Goal: Task Accomplishment & Management: Manage account settings

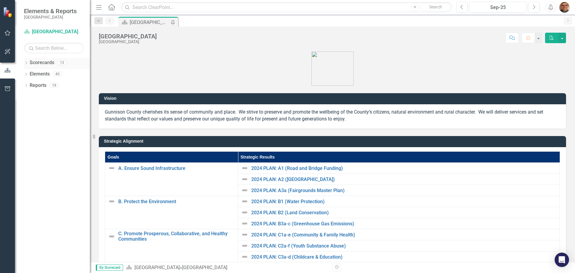
click at [25, 63] on icon "Dropdown" at bounding box center [26, 63] width 4 height 3
click at [29, 75] on icon "Dropdown" at bounding box center [29, 74] width 4 height 4
click at [35, 85] on icon "Dropdown" at bounding box center [35, 85] width 4 height 4
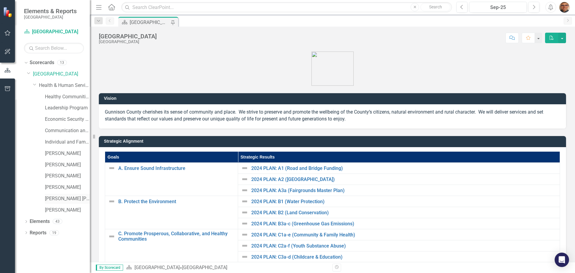
click at [55, 197] on link "[PERSON_NAME] [PERSON_NAME]" at bounding box center [67, 198] width 45 height 7
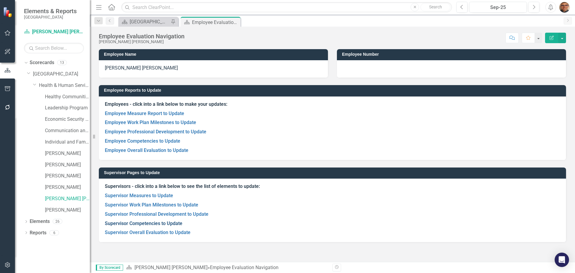
click at [146, 223] on link "Supervisor Competencies to Update" at bounding box center [144, 223] width 78 height 6
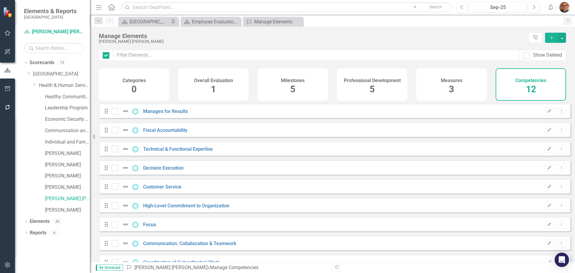
checkbox input "false"
click at [178, 152] on link "Technical & Functional Expertise" at bounding box center [178, 149] width 70 height 6
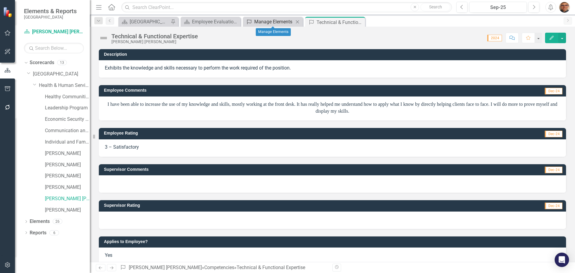
click at [274, 19] on div "Manage Elements" at bounding box center [274, 21] width 40 height 7
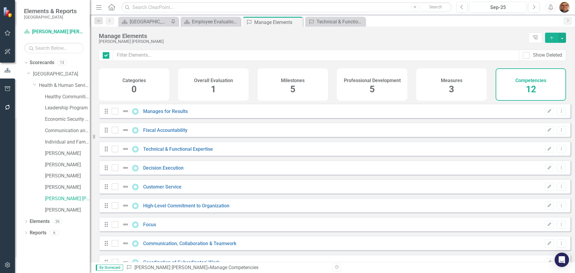
checkbox input "false"
click at [169, 190] on link "Customer Service" at bounding box center [162, 187] width 38 height 6
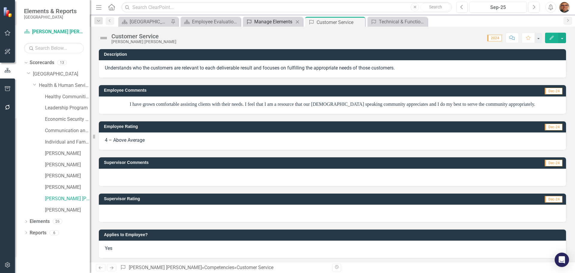
click at [273, 22] on div "Manage Elements" at bounding box center [274, 21] width 40 height 7
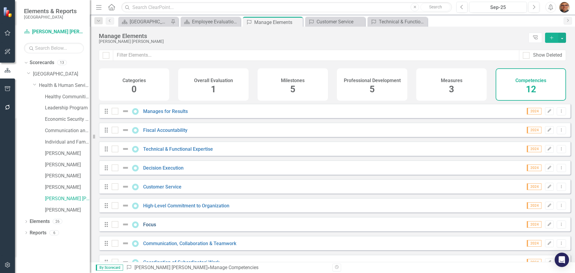
click at [149, 227] on link "Focus" at bounding box center [149, 225] width 13 height 6
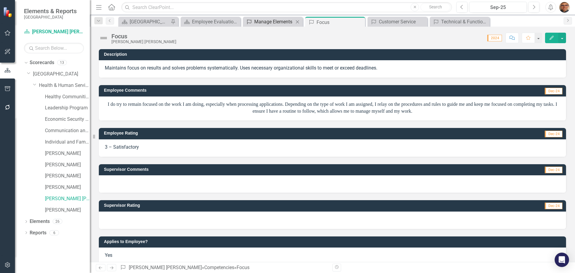
click at [279, 21] on div "Manage Elements" at bounding box center [274, 21] width 40 height 7
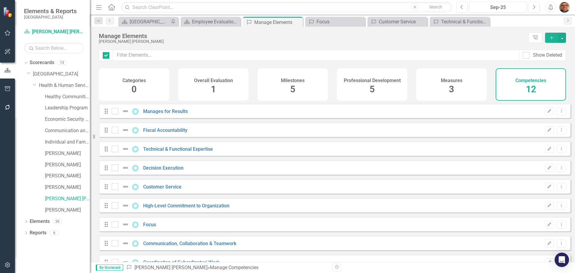
checkbox input "false"
click at [165, 246] on link "Communication, Collaboration & Teamwork" at bounding box center [189, 243] width 93 height 6
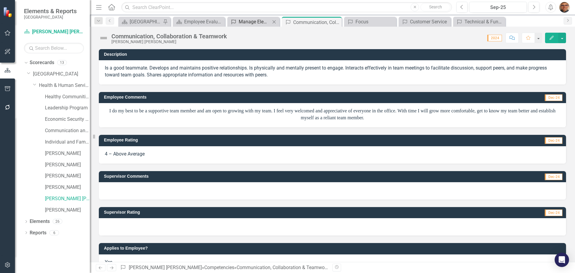
click at [259, 21] on div "Manage Elements" at bounding box center [255, 21] width 32 height 7
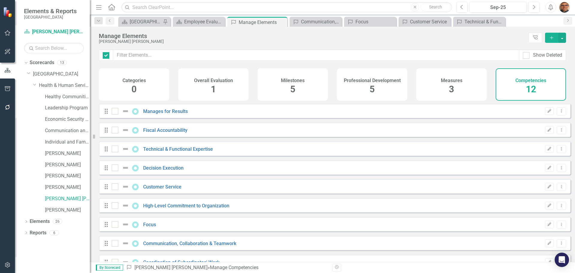
checkbox input "false"
click at [175, 208] on link "High-Level Commitment to Organization" at bounding box center [186, 206] width 86 height 6
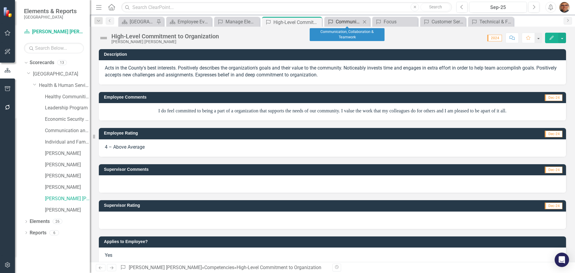
click at [348, 20] on div "Communication, Collaboration & Teamwork" at bounding box center [348, 21] width 25 height 7
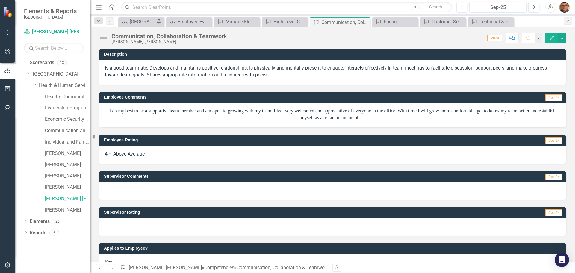
click at [129, 225] on div at bounding box center [332, 226] width 467 height 17
click at [128, 225] on div at bounding box center [332, 226] width 467 height 17
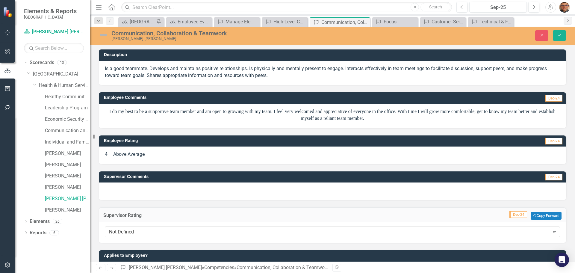
click at [130, 231] on div "Not Defined" at bounding box center [329, 231] width 440 height 7
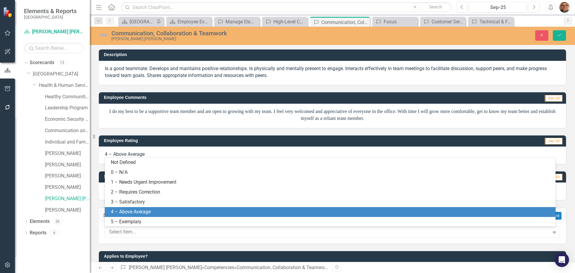
click at [129, 211] on div "4 – Above Average" at bounding box center [331, 211] width 441 height 7
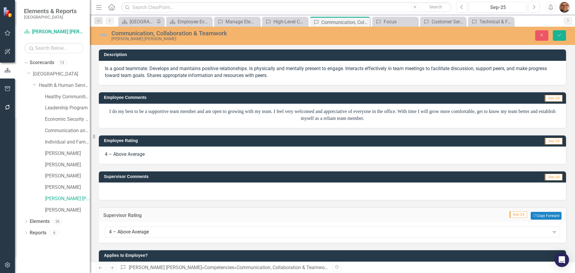
click at [128, 191] on div at bounding box center [332, 190] width 467 height 17
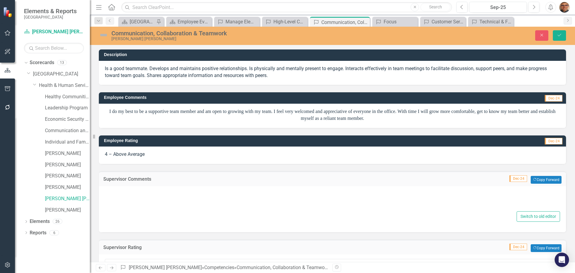
click at [133, 192] on div at bounding box center [332, 199] width 455 height 19
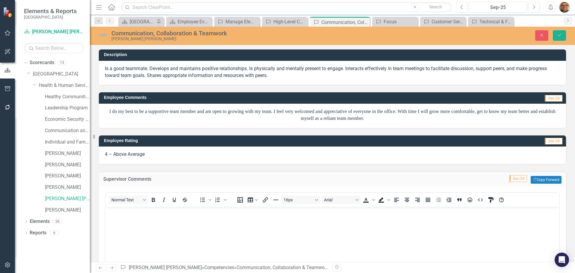
click at [129, 213] on p "Rich Text Area. Press ALT-0 for help." at bounding box center [332, 211] width 451 height 7
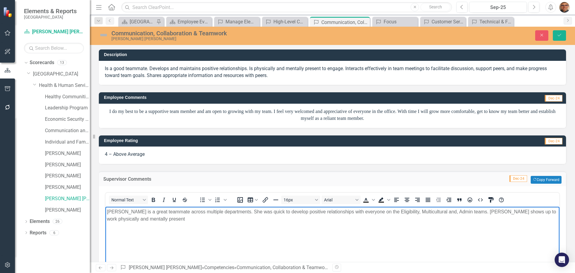
click at [520, 211] on p "[PERSON_NAME] is a great teammate across multiple departments. She was quick to…" at bounding box center [332, 215] width 451 height 14
click at [175, 219] on p "[PERSON_NAME] is a great teammate across multiple departments. She was quick to…" at bounding box center [332, 215] width 451 height 14
click at [561, 38] on button "Save" at bounding box center [559, 35] width 13 height 10
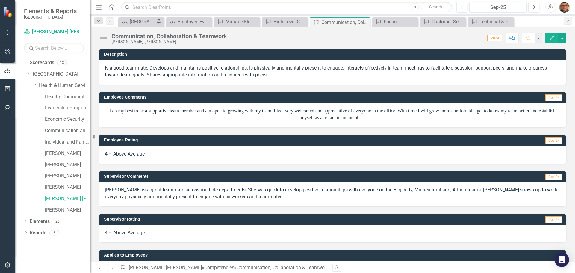
click at [280, 196] on p "[PERSON_NAME] is a great teammate across multiple departments. She was quick to…" at bounding box center [332, 194] width 455 height 14
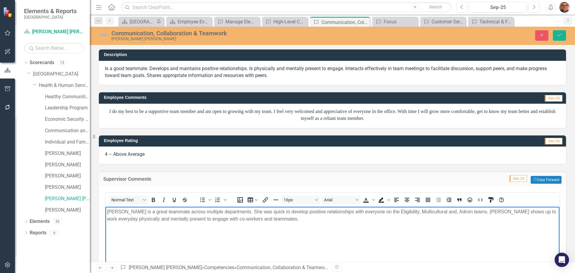
click at [278, 219] on p "[PERSON_NAME] is a great teammate across multiple departments. She was quick to…" at bounding box center [332, 215] width 451 height 14
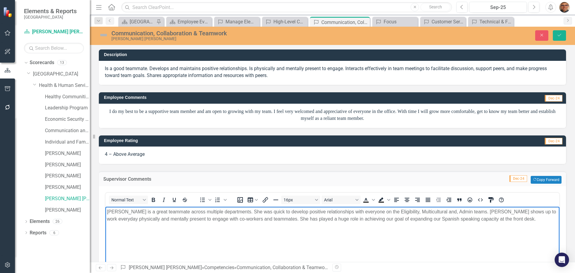
click at [286, 219] on p "[PERSON_NAME] is a great teammate across multiple departments. She was quick to…" at bounding box center [332, 215] width 451 height 14
click at [371, 220] on p "[PERSON_NAME] is a great teammate across multiple departments. She was quick to…" at bounding box center [332, 215] width 451 height 14
click at [445, 219] on p "[PERSON_NAME] is a great teammate across multiple departments. She was quick to…" at bounding box center [332, 219] width 451 height 22
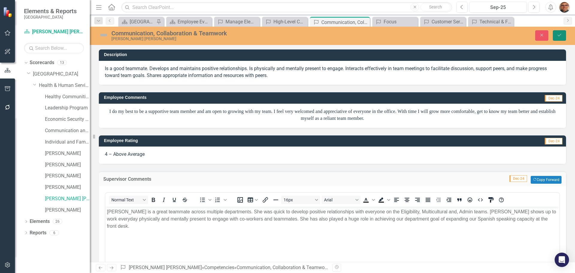
click at [559, 36] on icon "submit" at bounding box center [559, 35] width 4 height 2
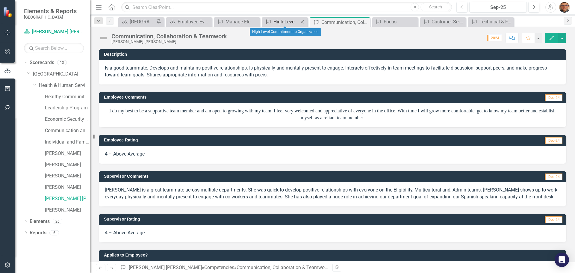
click at [279, 22] on div "High-Level Commitment to Organization" at bounding box center [285, 21] width 25 height 7
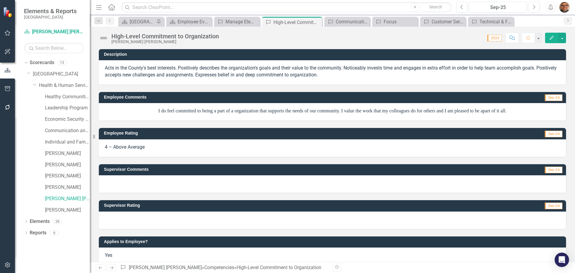
click at [137, 218] on div at bounding box center [332, 219] width 467 height 17
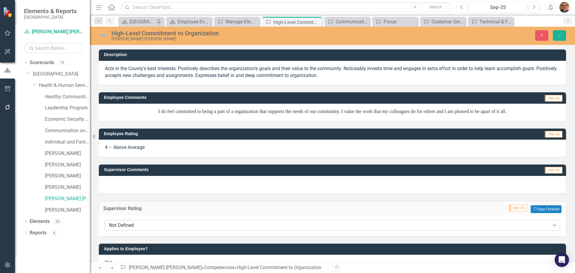
click at [134, 227] on div "Not Defined" at bounding box center [329, 225] width 440 height 7
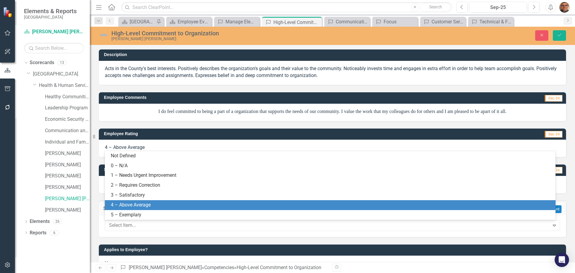
click at [137, 202] on div "4 – Above Average" at bounding box center [331, 204] width 441 height 7
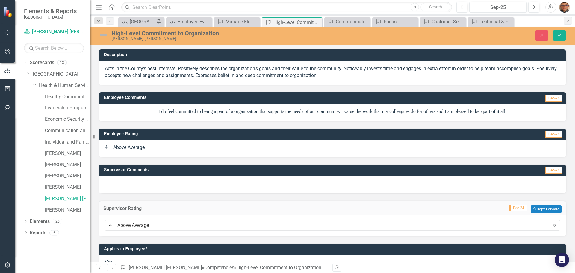
click at [130, 182] on div at bounding box center [332, 184] width 467 height 17
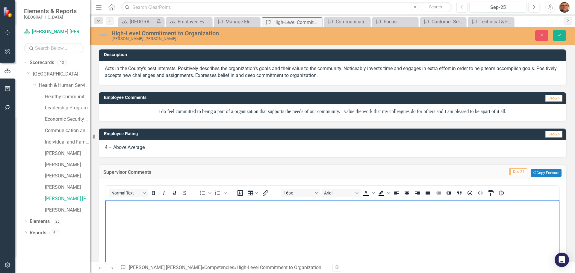
click at [130, 210] on body "Rich Text Area. Press ALT-0 for help." at bounding box center [332, 245] width 454 height 90
click at [187, 206] on p "Rich Text Area. Press ALT-0 for help." at bounding box center [332, 204] width 451 height 7
click at [270, 204] on p "[PERSON_NAME] has taken on every new task and assignment with a great attitude.…" at bounding box center [332, 204] width 451 height 7
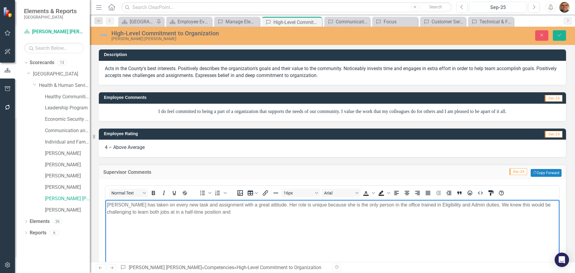
click at [265, 204] on p "[PERSON_NAME] has taken on every new task and assignment with a great attitude.…" at bounding box center [332, 208] width 451 height 14
click at [322, 204] on p "[PERSON_NAME] has taken on every new task and assignment with a great attitude.…" at bounding box center [332, 208] width 451 height 14
click at [253, 211] on p "[PERSON_NAME] has taken on every new task and assignment with a great attitude.…" at bounding box center [332, 208] width 451 height 14
click at [456, 210] on p "[PERSON_NAME] has taken on every new task and assignment with a great attitude.…" at bounding box center [332, 208] width 451 height 14
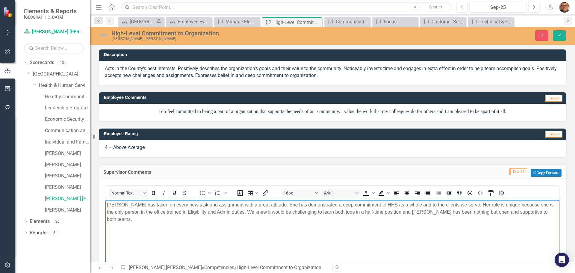
click at [467, 212] on p "[PERSON_NAME] has taken on every new task and assignment with a great attitude.…" at bounding box center [332, 212] width 451 height 22
click at [303, 211] on p "[PERSON_NAME] has taken on every new task and assignment with a great attitude.…" at bounding box center [332, 212] width 451 height 22
click at [520, 212] on p "[PERSON_NAME] has taken on every new task and assignment with a great attitude.…" at bounding box center [332, 212] width 451 height 22
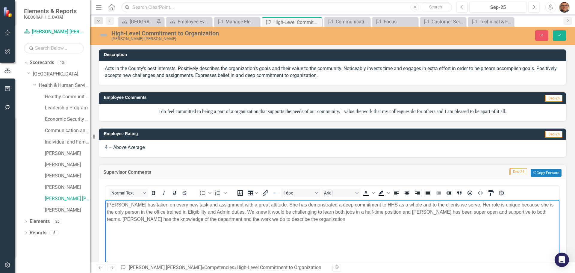
click at [177, 218] on p "[PERSON_NAME] has taken on every new task and assignment with a great attitude.…" at bounding box center [332, 212] width 451 height 22
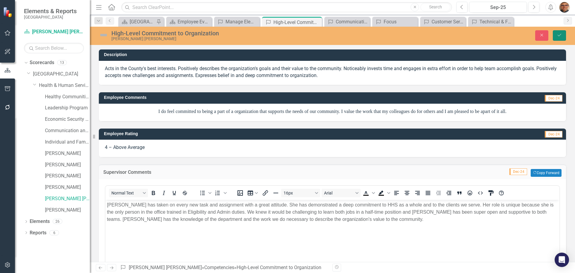
click at [558, 36] on icon "Save" at bounding box center [559, 35] width 5 height 4
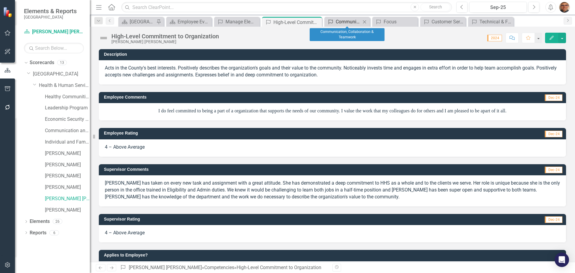
click at [346, 21] on div "Communication, Collaboration & Teamwork" at bounding box center [348, 21] width 25 height 7
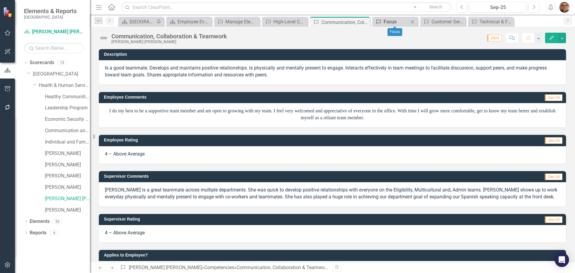
click at [392, 22] on div "Focus" at bounding box center [396, 21] width 25 height 7
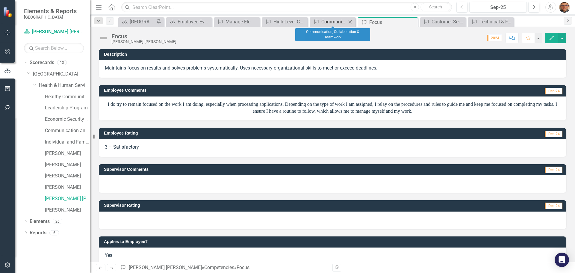
click at [331, 22] on div "Communication, Collaboration & Teamwork" at bounding box center [333, 21] width 25 height 7
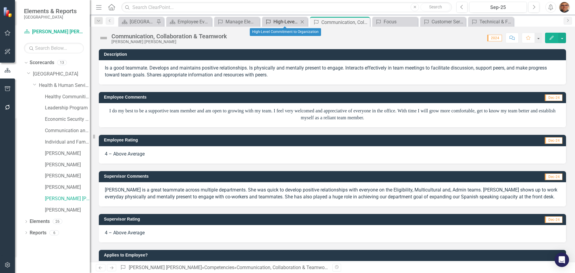
click at [284, 21] on div "High-Level Commitment to Organization" at bounding box center [285, 21] width 25 height 7
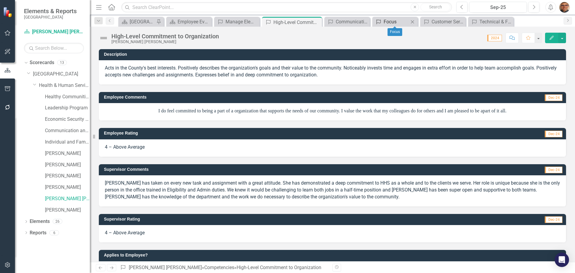
click at [389, 20] on div "Focus" at bounding box center [396, 21] width 25 height 7
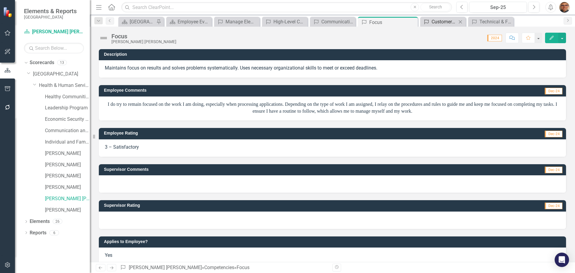
click at [439, 23] on div "Customer Service" at bounding box center [443, 21] width 25 height 7
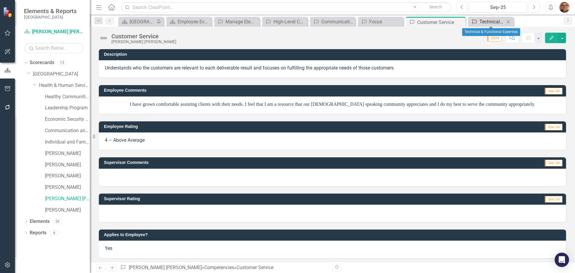
click at [480, 21] on div "Technical & Functional Expertise" at bounding box center [491, 21] width 25 height 7
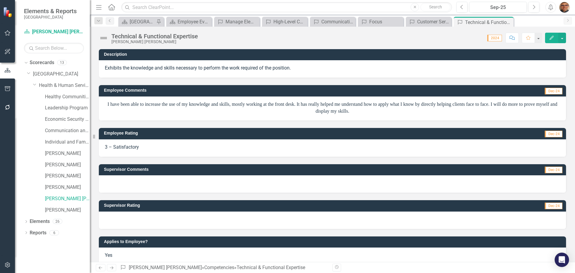
click at [130, 180] on div at bounding box center [332, 183] width 467 height 17
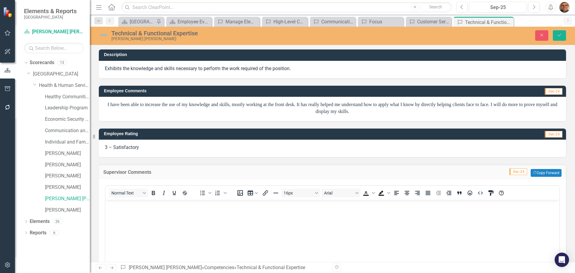
scroll to position [144, 0]
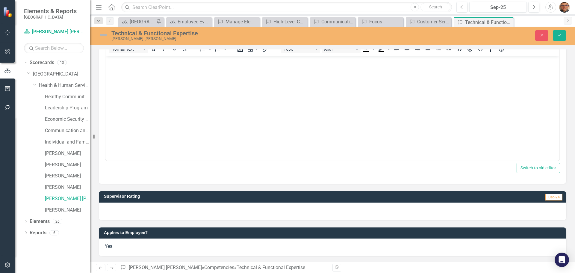
click at [144, 208] on div at bounding box center [332, 210] width 467 height 17
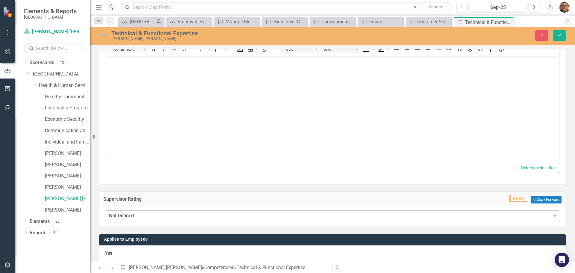
click at [142, 214] on div "Not Defined" at bounding box center [329, 215] width 440 height 7
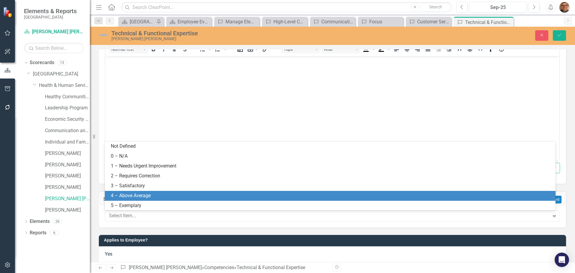
click at [134, 196] on div "4 – Above Average" at bounding box center [331, 195] width 441 height 7
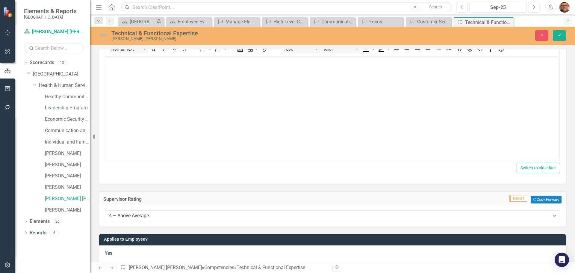
click at [153, 111] on body "Rich Text Area. Press ALT-0 for help." at bounding box center [332, 101] width 454 height 90
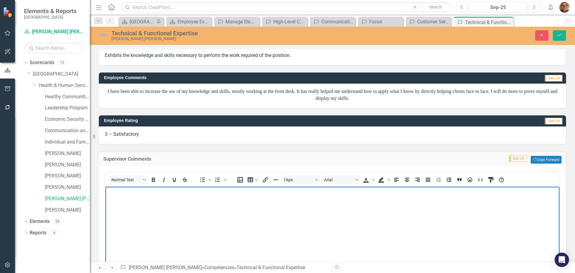
scroll to position [0, 0]
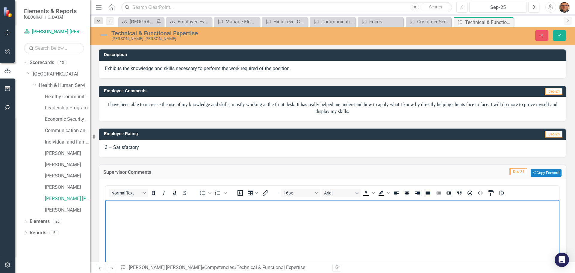
click at [137, 207] on p "Rich Text Area. Press ALT-0 for help." at bounding box center [332, 204] width 451 height 7
click at [293, 204] on p "[PERSON_NAME] took on 3 months of mind numbing eligibility training when she fi…" at bounding box center [332, 204] width 451 height 7
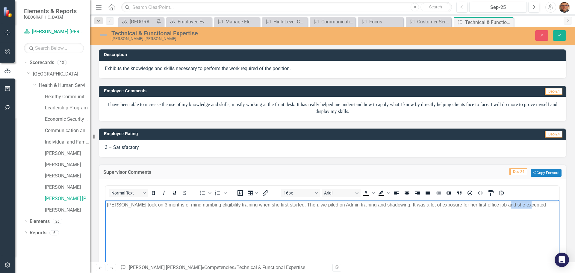
drag, startPoint x: 524, startPoint y: 204, endPoint x: 502, endPoint y: 204, distance: 21.9
click at [502, 204] on p "[PERSON_NAME] took on 3 months of mind numbing eligibility training when she fi…" at bounding box center [332, 204] width 451 height 7
click at [295, 207] on p "[PERSON_NAME] took on 3 months of mind numbing eligibility training when she fi…" at bounding box center [332, 208] width 451 height 14
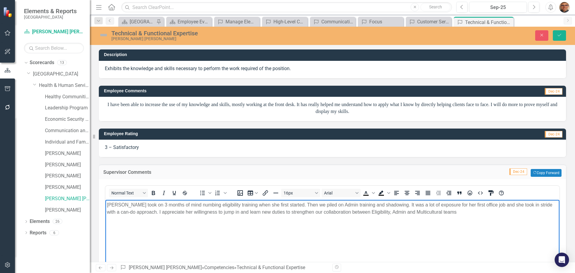
click at [347, 212] on p "[PERSON_NAME] took on 3 months of mind numbing eligibility training when she fi…" at bounding box center [332, 208] width 451 height 14
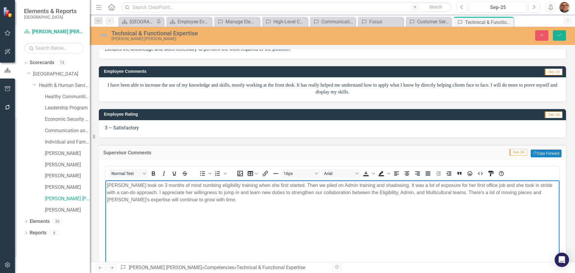
scroll to position [30, 0]
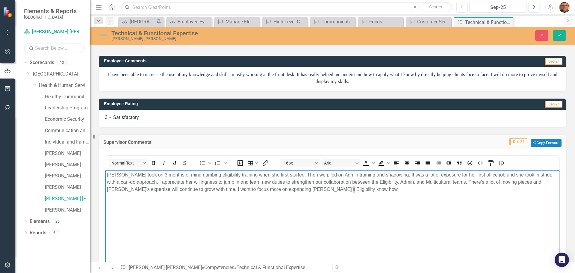
click at [328, 188] on p "[PERSON_NAME] took on 3 months of mind numbing eligibility training when she fi…" at bounding box center [332, 182] width 451 height 22
click at [331, 190] on p "[PERSON_NAME] took on 3 months of mind numbing eligibility training when she fi…" at bounding box center [332, 182] width 451 height 22
drag, startPoint x: 326, startPoint y: 190, endPoint x: 309, endPoint y: 190, distance: 16.8
click at [309, 190] on p "[PERSON_NAME] took on 3 months of mind numbing eligibility training when she fi…" at bounding box center [332, 182] width 451 height 22
drag, startPoint x: 212, startPoint y: 188, endPoint x: 194, endPoint y: 188, distance: 18.0
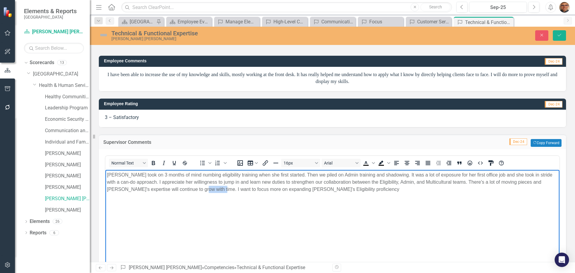
click at [194, 188] on p "[PERSON_NAME] took on 3 months of mind numbing eligibility training when she fi…" at bounding box center [332, 182] width 451 height 22
click at [560, 34] on icon "Save" at bounding box center [559, 35] width 5 height 4
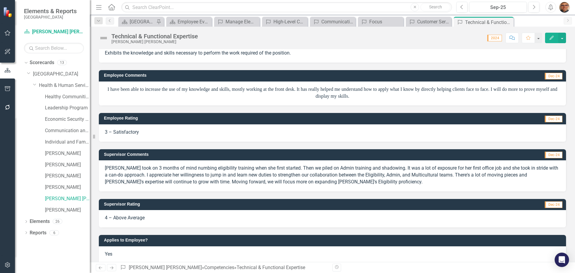
scroll to position [23, 0]
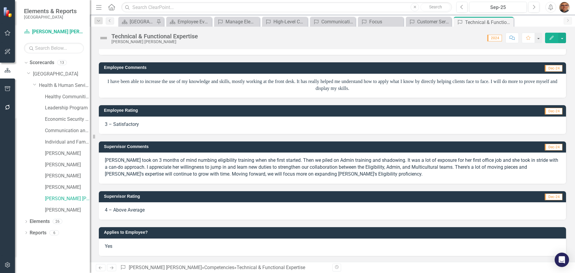
click at [159, 210] on div "4 – Above Average" at bounding box center [332, 210] width 467 height 17
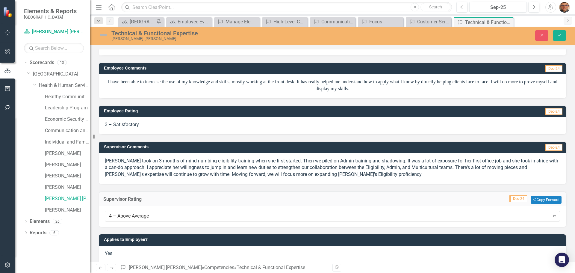
click at [153, 214] on div "4 – Above Average" at bounding box center [329, 216] width 440 height 7
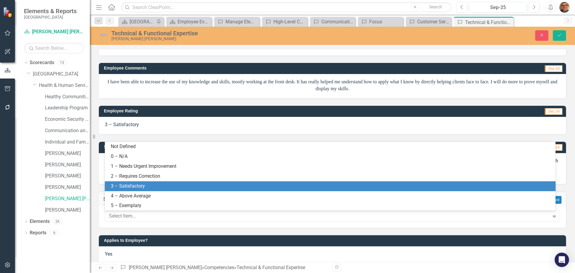
click at [144, 187] on div "3 – Satisfactory" at bounding box center [331, 186] width 441 height 7
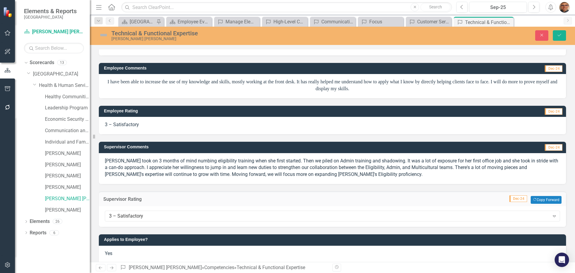
click at [158, 179] on div "[PERSON_NAME] took on 3 months of mind numbing eligibility training when she fi…" at bounding box center [332, 168] width 467 height 31
click at [560, 35] on icon "Save" at bounding box center [559, 35] width 5 height 4
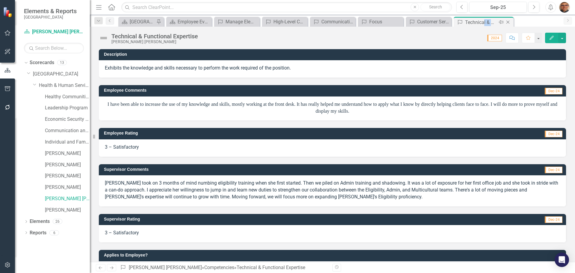
drag, startPoint x: 483, startPoint y: 21, endPoint x: 503, endPoint y: 24, distance: 20.0
click at [503, 24] on div "Competency Technical & Functional Expertise Pin Close" at bounding box center [483, 22] width 57 height 7
click at [443, 31] on div "Technical & Functional Expertise [PERSON_NAME] [PERSON_NAME] Score: N/A 2024 Co…" at bounding box center [332, 36] width 485 height 18
click at [434, 19] on div "Customer Service" at bounding box center [429, 21] width 25 height 7
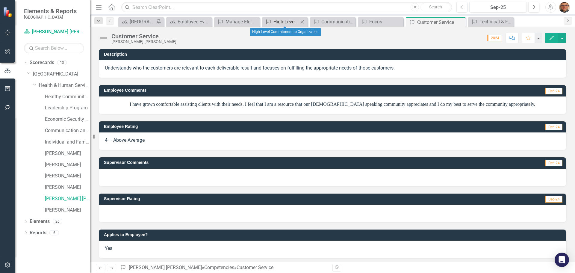
click at [285, 21] on div "High-Level Commitment to Organization" at bounding box center [285, 21] width 25 height 7
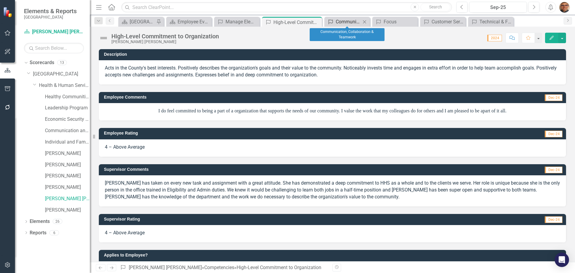
click at [338, 22] on div "Communication, Collaboration & Teamwork" at bounding box center [348, 21] width 25 height 7
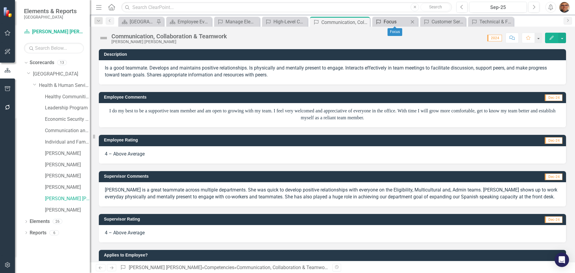
click at [386, 21] on div "Focus" at bounding box center [396, 21] width 25 height 7
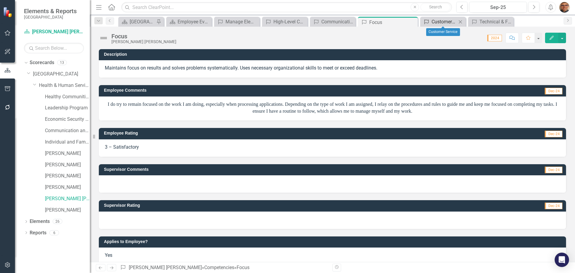
click at [434, 20] on div "Customer Service" at bounding box center [443, 21] width 25 height 7
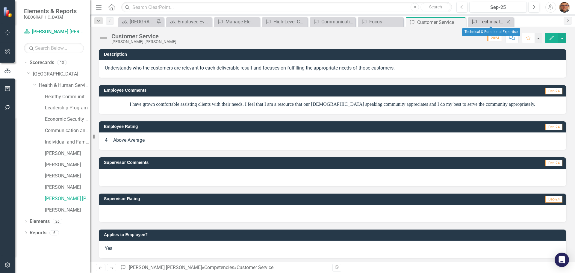
click at [481, 22] on div "Technical & Functional Expertise" at bounding box center [491, 21] width 25 height 7
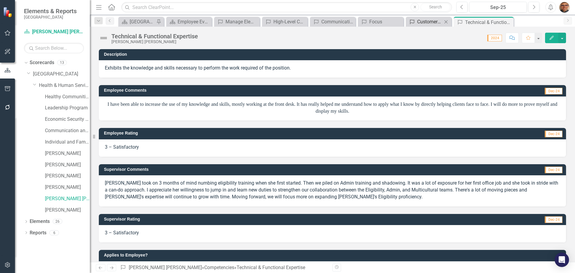
click at [422, 22] on div "Customer Service" at bounding box center [429, 21] width 25 height 7
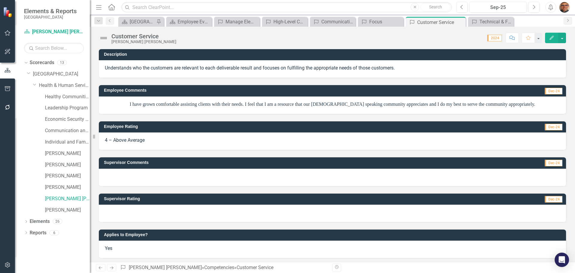
click at [150, 213] on div at bounding box center [332, 212] width 467 height 17
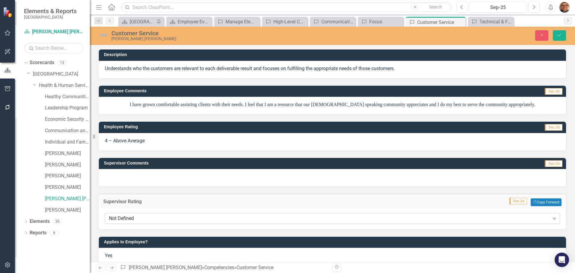
click at [150, 216] on div "Not Defined" at bounding box center [329, 218] width 440 height 7
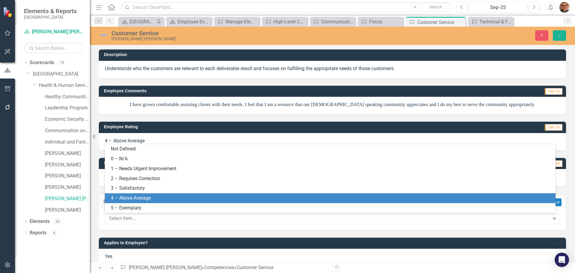
click at [139, 197] on div "4 – Above Average" at bounding box center [331, 198] width 441 height 7
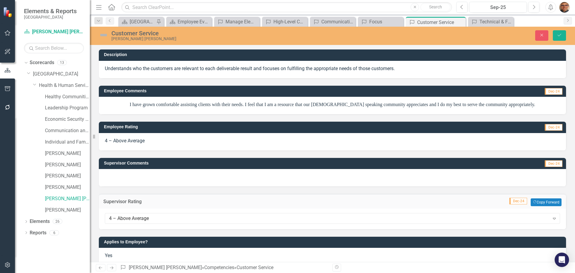
click at [131, 175] on div at bounding box center [332, 177] width 467 height 17
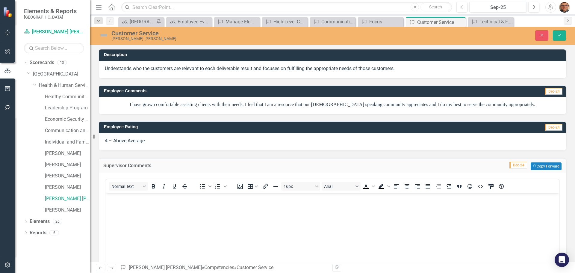
drag, startPoint x: 129, startPoint y: 204, endPoint x: 133, endPoint y: 205, distance: 3.9
click at [129, 204] on body "Rich Text Area. Press ALT-0 for help." at bounding box center [332, 238] width 454 height 90
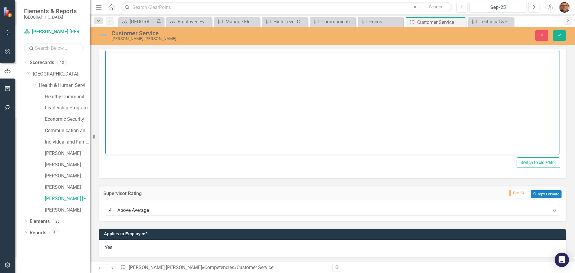
scroll to position [144, 0]
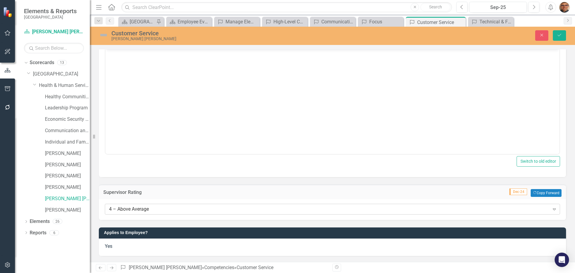
click at [169, 207] on div "4 – Above Average" at bounding box center [329, 208] width 440 height 7
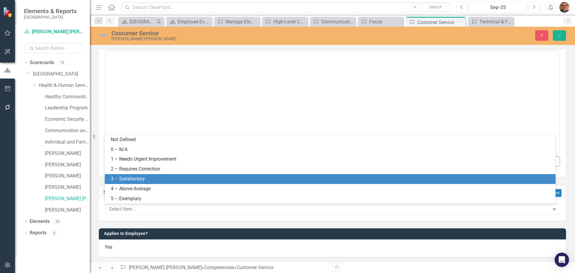
click at [145, 180] on div "3 – Satisfactory" at bounding box center [331, 178] width 441 height 7
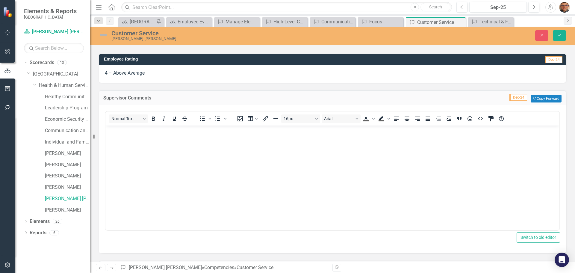
scroll to position [54, 0]
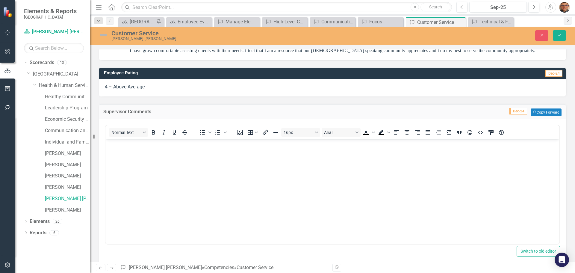
click at [160, 147] on p "Rich Text Area. Press ALT-0 for help." at bounding box center [332, 143] width 451 height 7
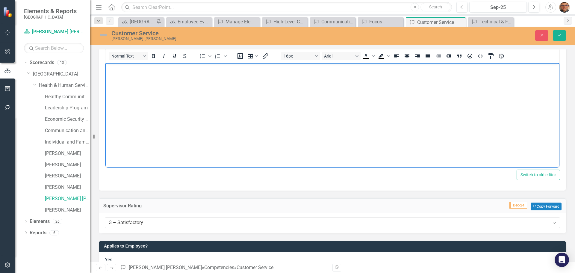
scroll to position [144, 0]
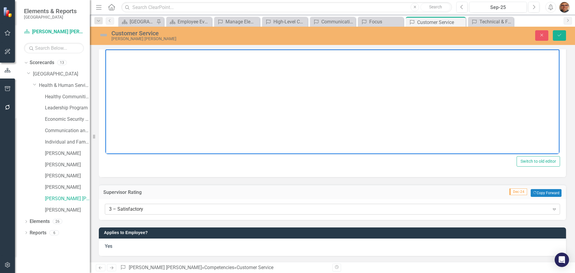
click at [156, 208] on div "3 – Satisfactory" at bounding box center [329, 208] width 440 height 7
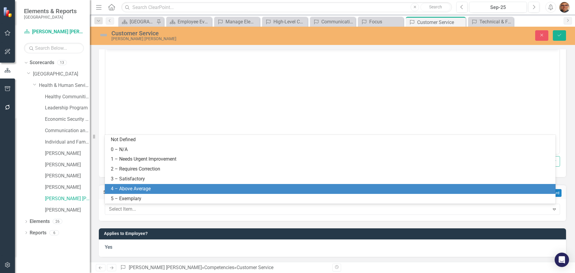
click at [140, 186] on div "4 – Above Average" at bounding box center [331, 188] width 441 height 7
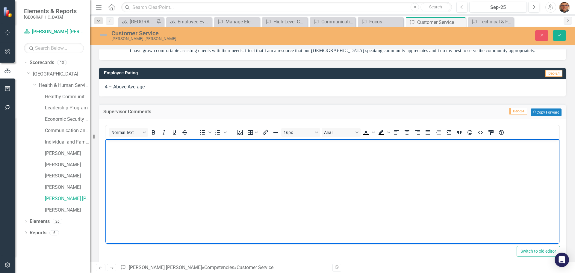
click at [151, 155] on body "Rich Text Area. Press ALT-0 for help." at bounding box center [332, 184] width 454 height 90
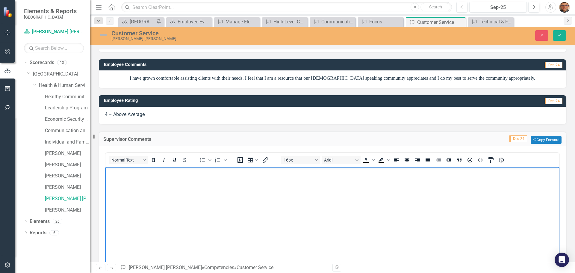
scroll to position [0, 0]
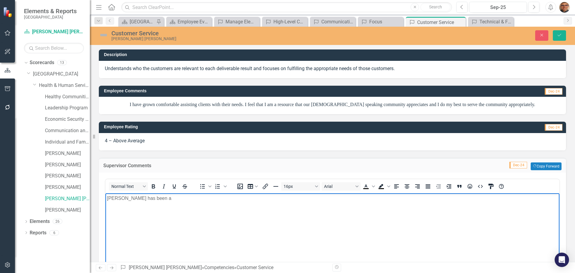
click at [176, 198] on p "[PERSON_NAME] has been a" at bounding box center [332, 197] width 451 height 7
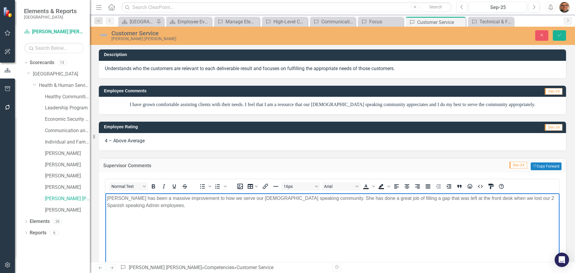
click at [493, 199] on p "[PERSON_NAME] has been a massive improvement to how we serve our [DEMOGRAPHIC_D…" at bounding box center [332, 201] width 451 height 14
drag, startPoint x: 336, startPoint y: 205, endPoint x: 290, endPoint y: 204, distance: 46.1
click at [290, 204] on p "[PERSON_NAME] has been a massive improvement to how we serve our [DEMOGRAPHIC_D…" at bounding box center [332, 201] width 451 height 14
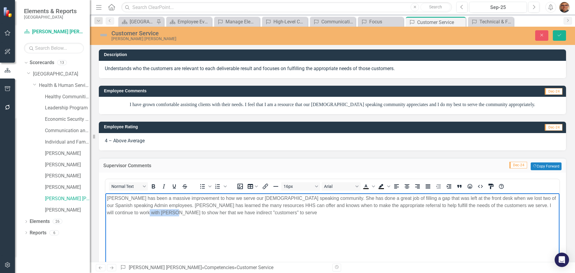
drag, startPoint x: 133, startPoint y: 212, endPoint x: 159, endPoint y: 212, distance: 26.0
click at [159, 212] on p "[PERSON_NAME] has been a massive improvement to how we serve our [DEMOGRAPHIC_D…" at bounding box center [332, 205] width 451 height 22
click at [560, 34] on icon "Save" at bounding box center [559, 35] width 5 height 4
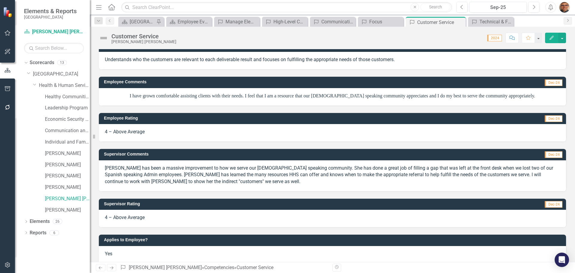
scroll to position [16, 0]
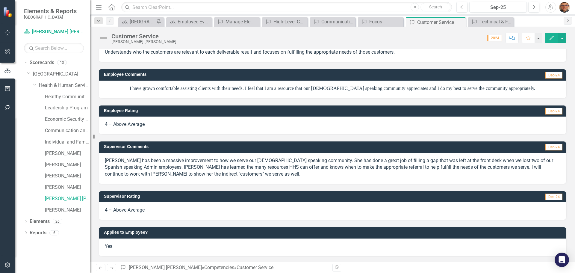
click at [228, 175] on p "[PERSON_NAME] has been a massive improvement to how we serve our [DEMOGRAPHIC_D…" at bounding box center [332, 167] width 455 height 21
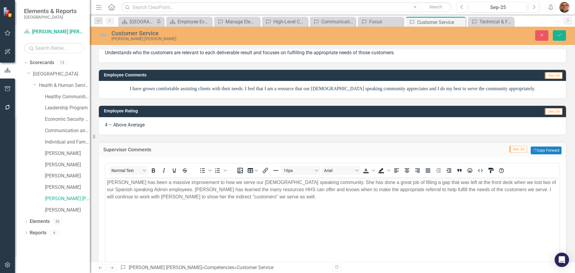
scroll to position [0, 0]
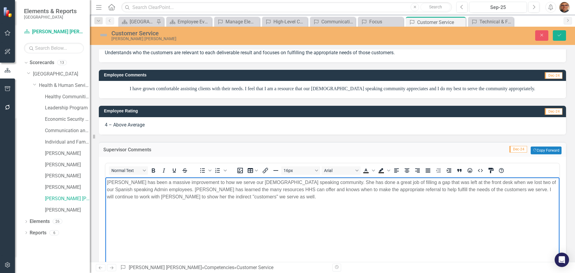
click at [184, 195] on p "[PERSON_NAME] has been a massive improvement to how we serve our [DEMOGRAPHIC_D…" at bounding box center [332, 189] width 451 height 22
click at [221, 197] on p "[PERSON_NAME] has been a massive improvement to how we serve our [DEMOGRAPHIC_D…" at bounding box center [332, 189] width 451 height 22
click at [349, 198] on p "[PERSON_NAME] has been a massive improvement to how we serve our [DEMOGRAPHIC_D…" at bounding box center [332, 189] width 451 height 22
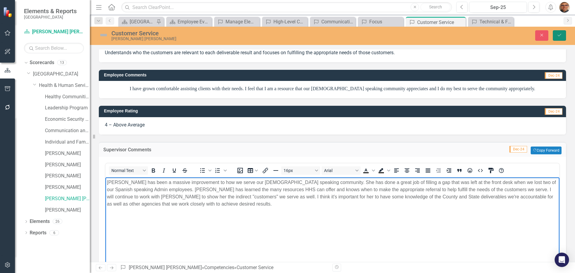
click at [560, 35] on icon "Save" at bounding box center [559, 35] width 5 height 4
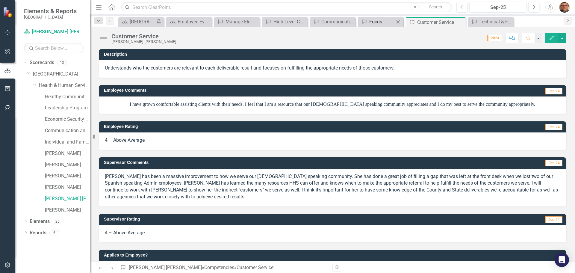
click at [383, 21] on div "Focus" at bounding box center [381, 21] width 25 height 7
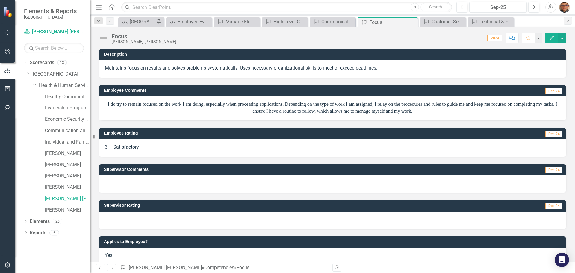
click at [147, 183] on div at bounding box center [332, 183] width 467 height 17
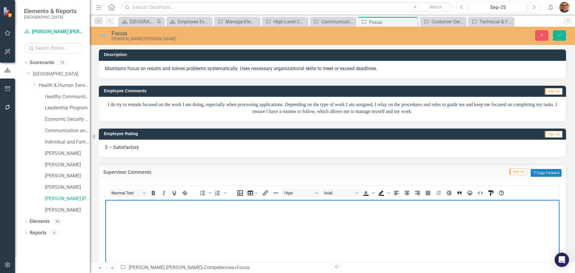
click at [166, 217] on body "Rich Text Area. Press ALT-0 for help." at bounding box center [332, 245] width 454 height 90
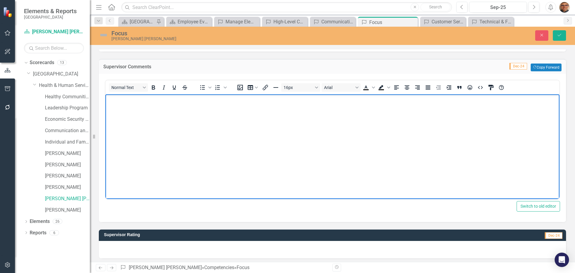
scroll to position [144, 0]
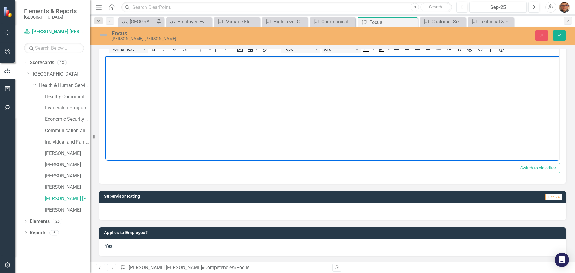
click at [142, 209] on div at bounding box center [332, 210] width 467 height 17
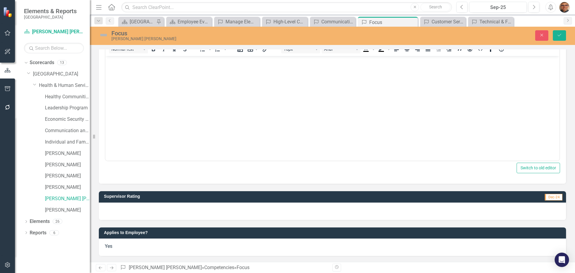
click at [142, 209] on div at bounding box center [332, 210] width 467 height 17
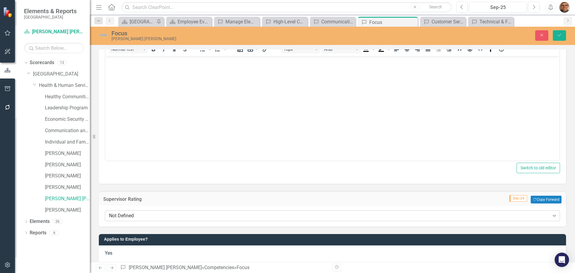
click at [140, 216] on div "Not Defined" at bounding box center [329, 215] width 440 height 7
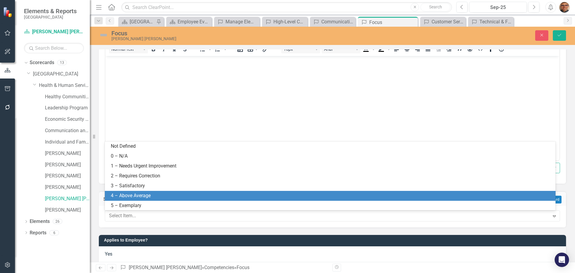
click at [137, 196] on div "4 – Above Average" at bounding box center [331, 195] width 441 height 7
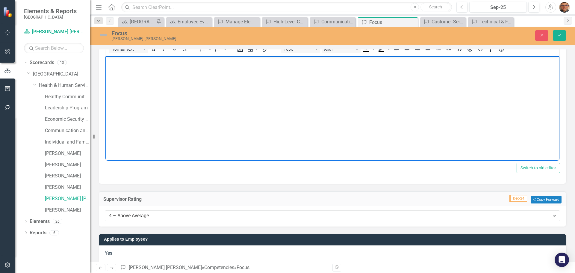
click at [175, 126] on body "Rich Text Area. Press ALT-0 for help." at bounding box center [332, 101] width 454 height 90
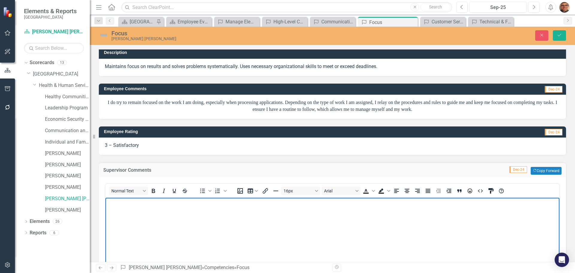
scroll to position [0, 0]
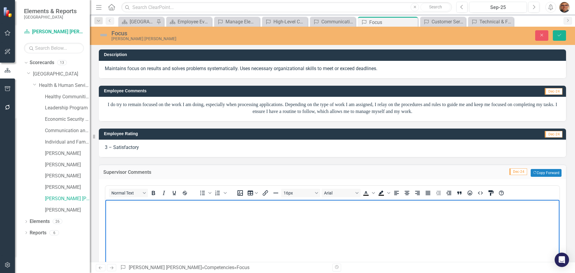
click at [200, 216] on body "Rich Text Area. Press ALT-0 for help." at bounding box center [332, 245] width 454 height 90
click at [144, 217] on body "Rich Text Area. Press ALT-0 for help." at bounding box center [332, 245] width 454 height 90
